Goal: Task Accomplishment & Management: Complete application form

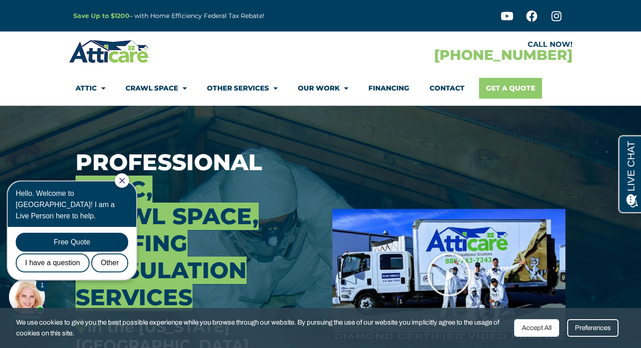
click at [533, 98] on link "Get A Quote" at bounding box center [510, 88] width 63 height 21
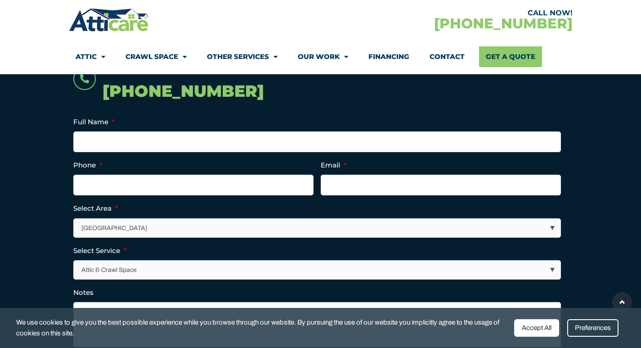
scroll to position [225, 0]
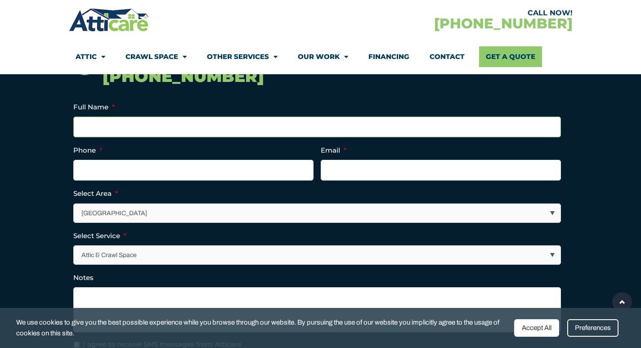
click at [286, 137] on input "Full Name *" at bounding box center [317, 126] width 488 height 21
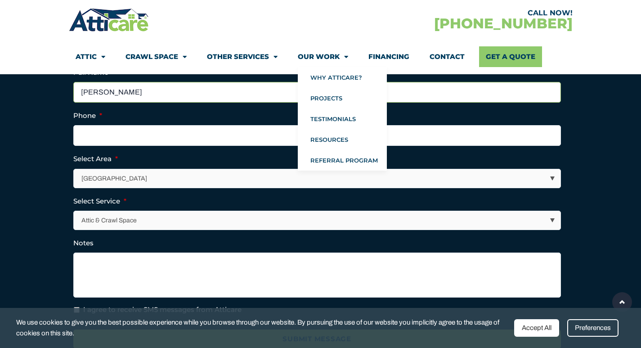
scroll to position [262, 0]
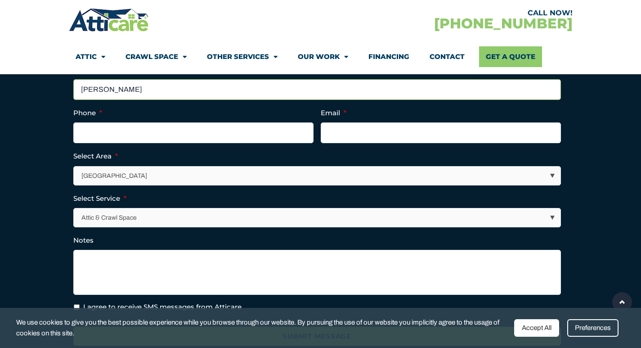
type input "Erdman"
click at [216, 143] on input "Phone *" at bounding box center [193, 132] width 240 height 21
type input "(128) 378-8397"
click at [512, 143] on input "Email *" at bounding box center [441, 132] width 240 height 21
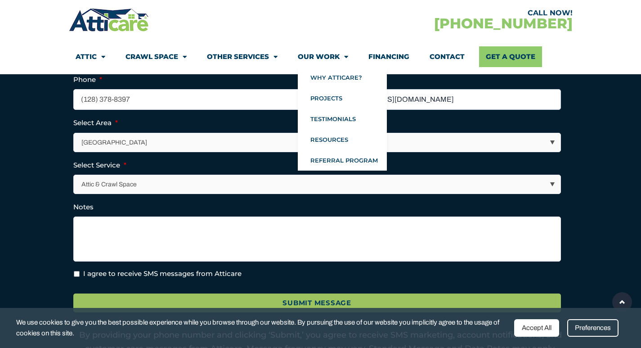
scroll to position [318, 0]
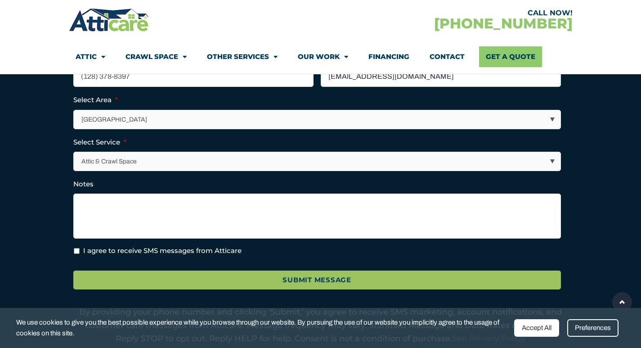
type input "Jody_Erdman87@hotmail.com"
click at [210, 129] on select "Los Angeles Area San Francisco Bay Area New Jersey / New York Area Other Areas" at bounding box center [317, 119] width 487 height 18
select select "[GEOGRAPHIC_DATA]"
click at [74, 129] on select "Los Angeles Area San Francisco Bay Area New Jersey / New York Area Other Areas" at bounding box center [317, 119] width 487 height 18
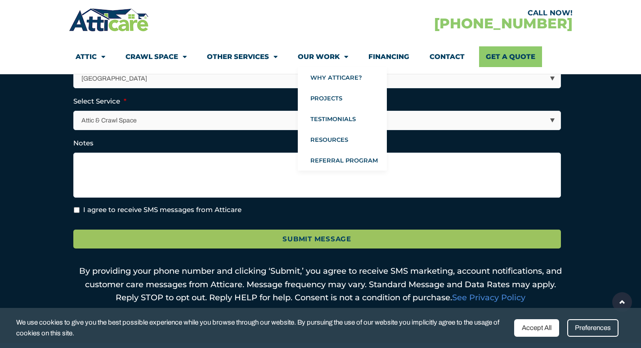
scroll to position [375, 0]
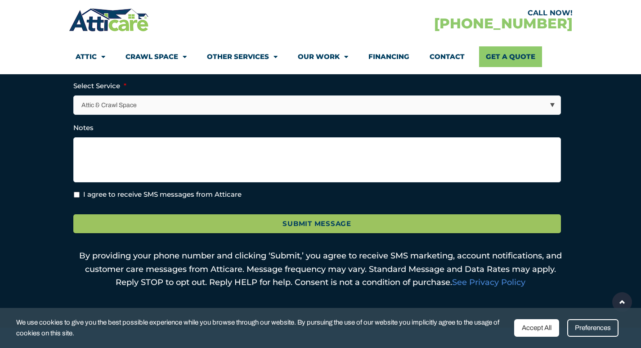
click at [151, 114] on select "Attic & Crawl Space Insulation Roofing Solar Energy Other Services" at bounding box center [317, 105] width 487 height 18
click at [74, 114] on select "Attic & Crawl Space Insulation Roofing Solar Energy Other Services" at bounding box center [317, 105] width 487 height 18
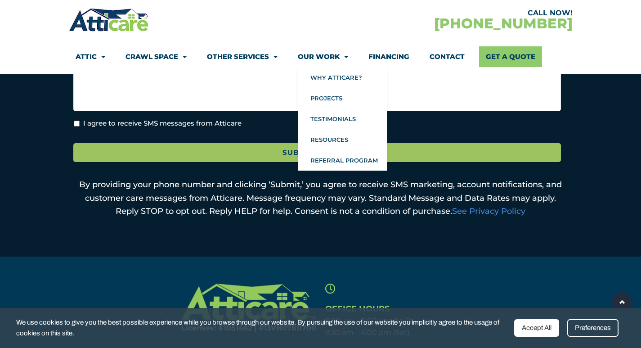
scroll to position [450, 0]
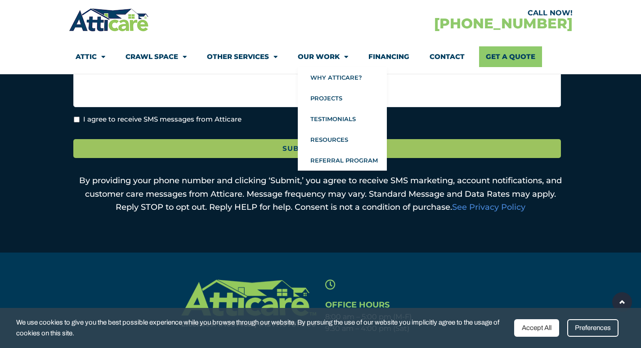
click at [321, 67] on link "Our Work" at bounding box center [323, 56] width 50 height 21
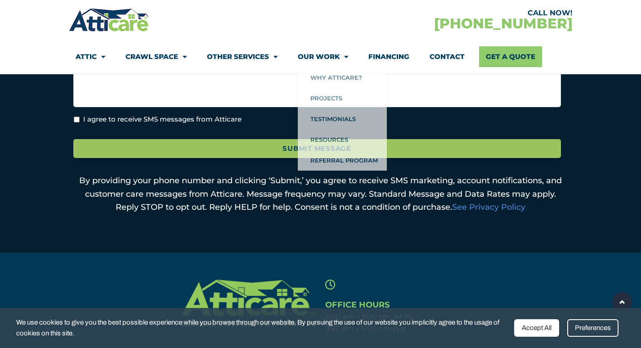
scroll to position [412, 0]
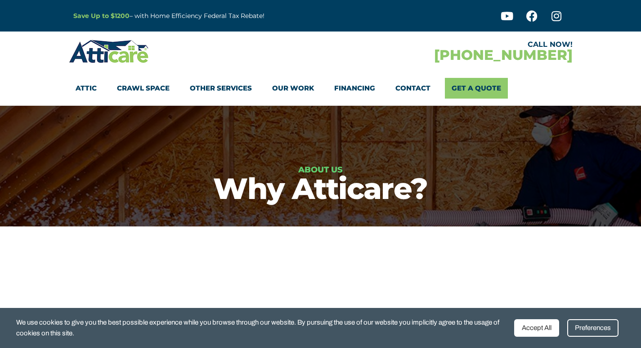
click at [121, 98] on link "Crawl Space" at bounding box center [143, 88] width 53 height 21
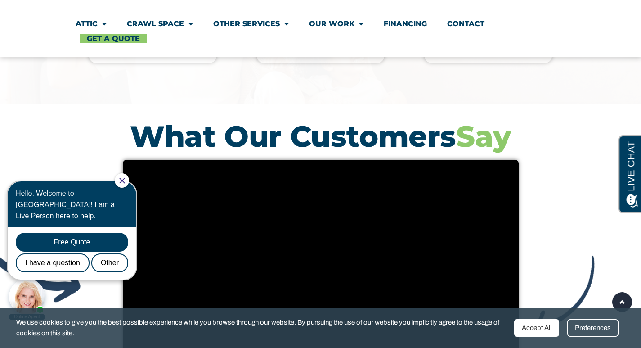
scroll to position [1424, 0]
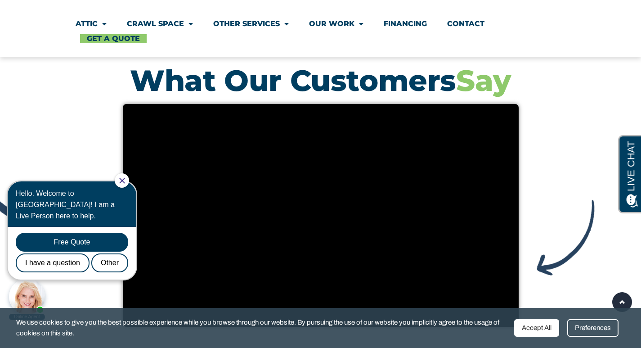
click at [488, 344] on div "We use cookies to give you the best possible experience while you browse throug…" at bounding box center [320, 328] width 641 height 40
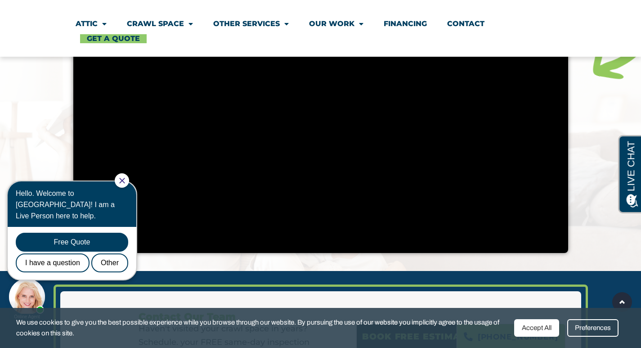
scroll to position [1930, 0]
